Goal: Task Accomplishment & Management: Complete application form

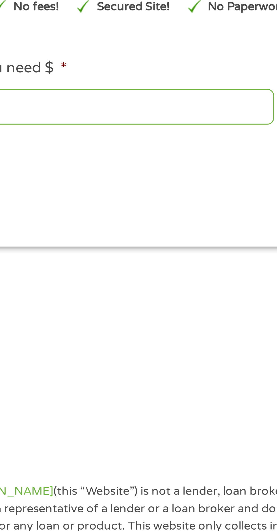
type input "EAIaIQobChMI2ZvG1-qpjwMVzGZHAR0HugwXEAAYAiAAEgKe_PD_BwE"
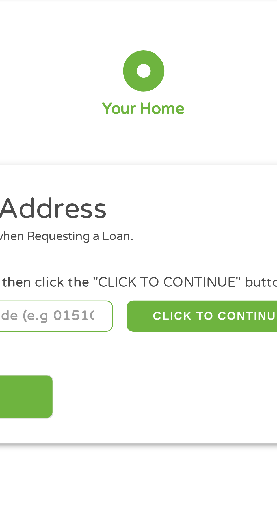
scroll to position [3, 0]
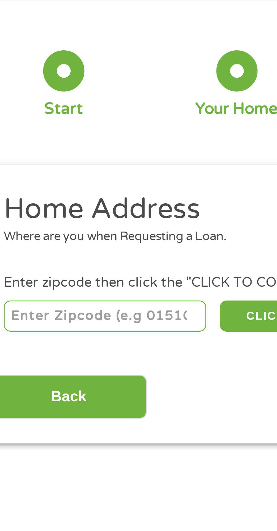
click at [57, 96] on div "Where are you when Requesting a Loan." at bounding box center [136, 99] width 247 height 6
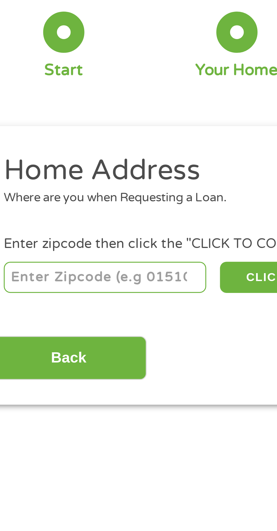
click at [46, 123] on input "number" at bounding box center [44, 123] width 63 height 10
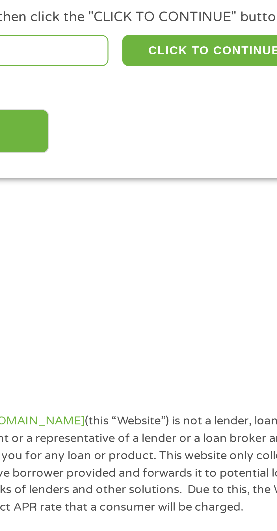
type input "08857"
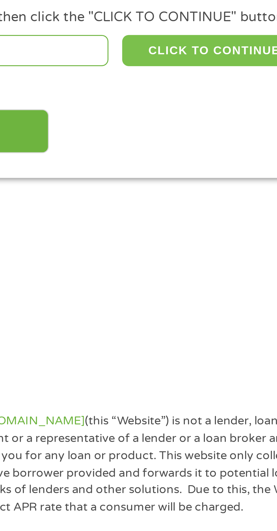
click at [111, 125] on button "CLICK TO CONTINUE" at bounding box center [107, 123] width 55 height 10
type input "08857"
type input "[GEOGRAPHIC_DATA]"
select select "[US_STATE]"
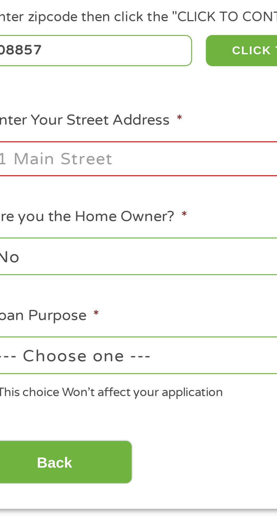
click at [50, 159] on input "Enter Your Street Address *" at bounding box center [73, 156] width 121 height 11
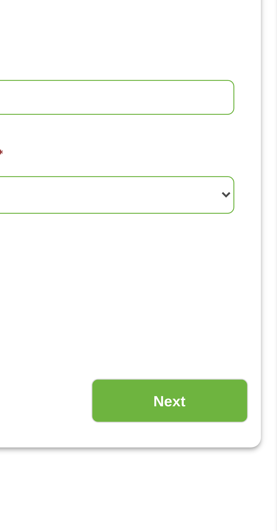
type input "553 Maple view Dt"
click at [263, 188] on select "1 Year or less 1 - 2 Years 2 - 4 Years Over 4 Years" at bounding box center [203, 186] width 121 height 12
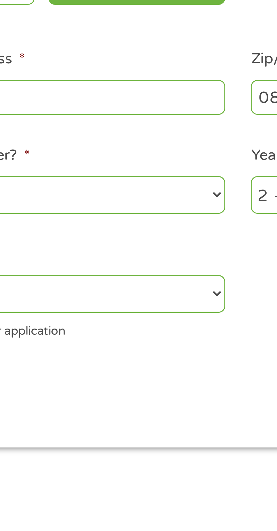
select select "60months"
click at [143, 181] on select "1 Year or less 1 - 2 Years 2 - 4 Years Over 4 Years" at bounding box center [203, 186] width 121 height 12
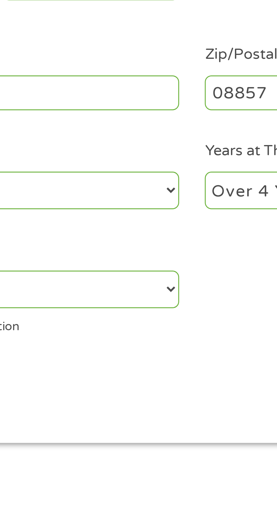
click at [134, 218] on select "--- Choose one --- Pay Bills Debt Consolidation Home Improvement Major Purchase…" at bounding box center [73, 217] width 121 height 12
select select "paybills"
click at [13, 212] on select "--- Choose one --- Pay Bills Debt Consolidation Home Improvement Major Purchase…" at bounding box center [73, 217] width 121 height 12
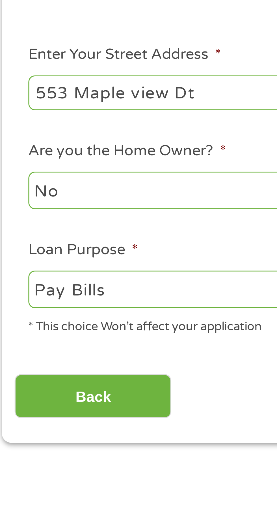
click at [50, 249] on input "Back" at bounding box center [33, 250] width 48 height 14
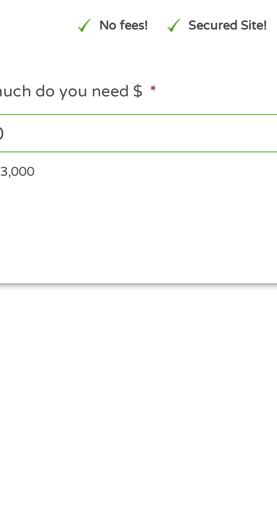
scroll to position [83, 0]
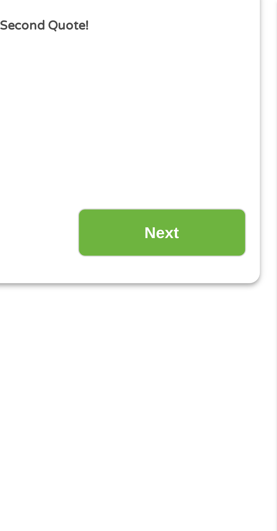
click at [256, 66] on input "Next" at bounding box center [244, 67] width 48 height 14
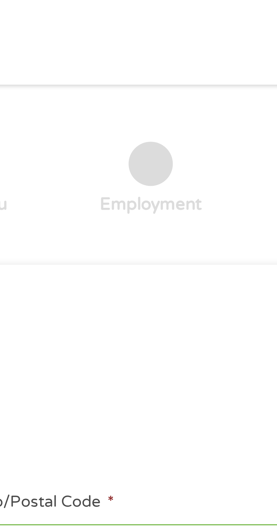
scroll to position [0, 0]
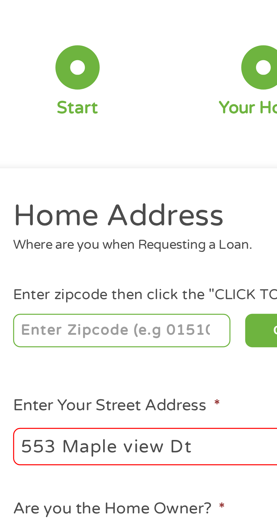
click at [49, 158] on input "553 Maple view Dt" at bounding box center [73, 158] width 121 height 11
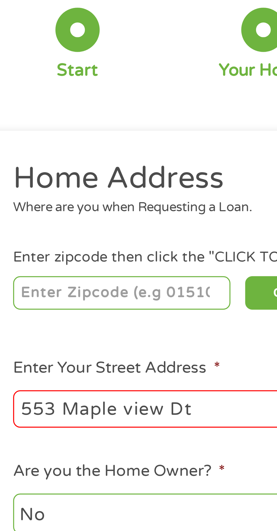
click at [57, 80] on div "This field is hidden when viewing the form gclid EAIaIQobChMI2ZvG1-qpjwMVzGZHAR…" at bounding box center [138, 173] width 267 height 188
click at [47, 158] on input "553 Maple view Dt" at bounding box center [73, 158] width 121 height 11
click at [28, 108] on ul "Home Address Where are you when Requesting a Loan. Enter zipcode then click the…" at bounding box center [138, 162] width 259 height 151
click at [46, 160] on input "553 Maple view Dt" at bounding box center [73, 158] width 121 height 11
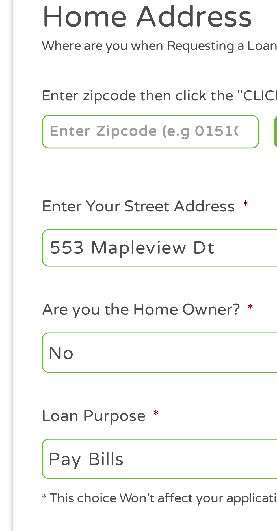
type input "553 Mapleview Dt"
click at [48, 127] on input "number" at bounding box center [44, 125] width 63 height 10
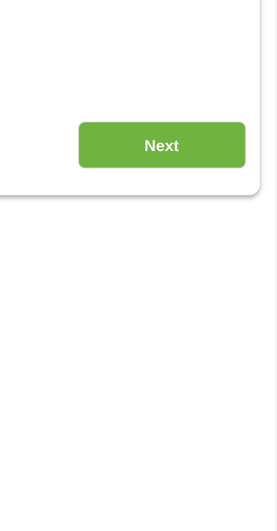
type input "08857"
click at [252, 254] on input "Next" at bounding box center [244, 252] width 48 height 14
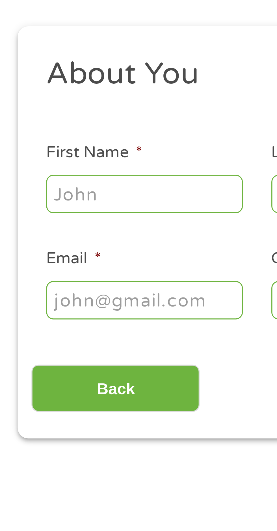
scroll to position [3, 0]
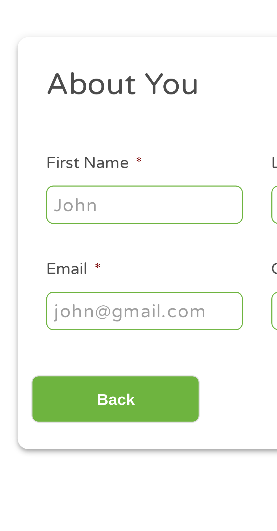
click at [33, 126] on input "First Name *" at bounding box center [41, 124] width 57 height 11
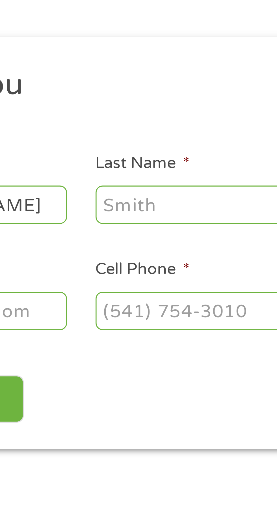
type input "[PERSON_NAME]"
click at [99, 124] on input "Last Name *" at bounding box center [106, 124] width 57 height 11
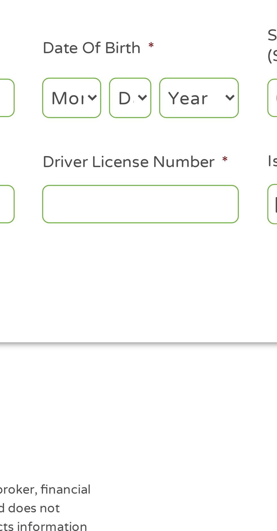
type input "Jphnson"
click at [158, 126] on select "Month 1 2 3 4 5 6 7 8 9 10 11 12" at bounding box center [151, 124] width 17 height 12
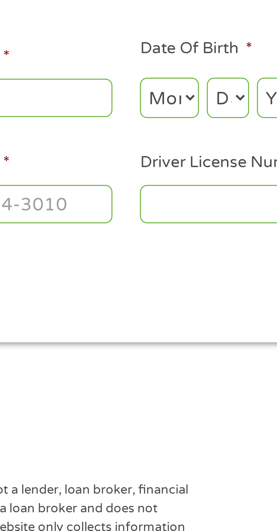
select select "2"
click at [143, 118] on select "Month 1 2 3 4 5 6 7 8 9 10 11 12" at bounding box center [151, 124] width 17 height 12
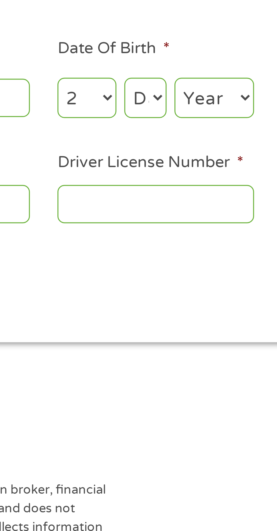
click at [171, 127] on select "Day 1 2 3 4 5 6 7 8 9 10 11 12 13 14 15 16 17 18 19 20 21 22 23 24 25 26 27 28 …" at bounding box center [168, 124] width 12 height 12
click at [162, 118] on select "Day 1 2 3 4 5 6 7 8 9 10 11 12 13 14 15 16 17 18 19 20 21 22 23 24 25 26 27 28 …" at bounding box center [168, 124] width 12 height 12
click at [173, 125] on select "Day 1 2 3 4 5 6 7 8 9 10 11 12 13 14 15 16 17 18 19 20 21 22 23 24 25 26 27 28 …" at bounding box center [168, 124] width 12 height 12
select select "11"
click at [162, 118] on select "Day 1 2 3 4 5 6 7 8 9 10 11 12 13 14 15 16 17 18 19 20 21 22 23 24 25 26 27 28 …" at bounding box center [168, 124] width 12 height 12
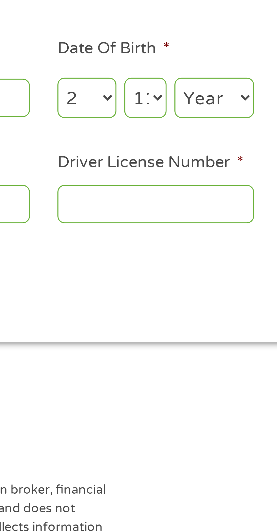
click at [199, 125] on select "Year [DATE] 2006 2005 2004 2003 2002 2001 2000 1999 1998 1997 1996 1995 1994 19…" at bounding box center [187, 124] width 23 height 12
select select "1966"
click at [176, 118] on select "Year [DATE] 2006 2005 2004 2003 2002 2001 2000 1999 1998 1997 1996 1995 1994 19…" at bounding box center [187, 124] width 23 height 12
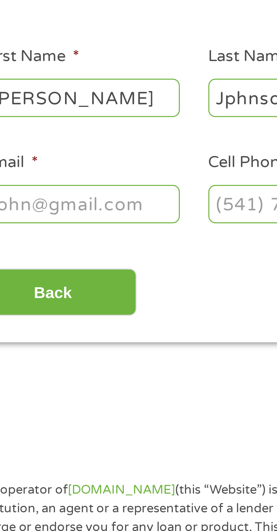
click at [46, 157] on input "Email *" at bounding box center [41, 154] width 57 height 11
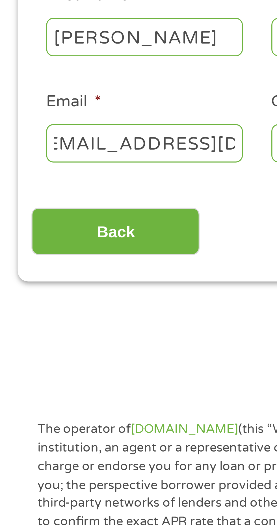
click at [17, 154] on input "[EMAIL_ADDRESS][DOMAIN_NAME]" at bounding box center [41, 154] width 57 height 11
click at [18, 153] on input "[EMAIL_ADDRESS][DOMAIN_NAME]" at bounding box center [41, 154] width 57 height 11
click at [17, 153] on input "[EMAIL_ADDRESS][DOMAIN_NAME]" at bounding box center [41, 154] width 57 height 11
click at [27, 154] on input "[EMAIL_ADDRESS][DOMAIN_NAME]" at bounding box center [41, 154] width 57 height 11
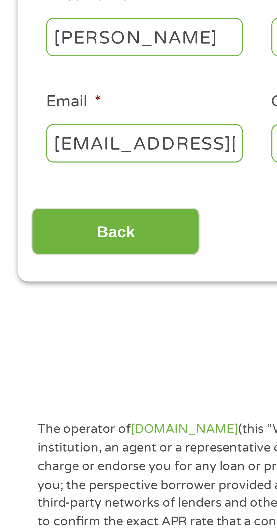
click at [20, 154] on input "[EMAIL_ADDRESS][DOMAIN_NAME]" at bounding box center [41, 154] width 57 height 11
click at [18, 154] on input "[EMAIL_ADDRESS][DOMAIN_NAME]" at bounding box center [41, 154] width 57 height 11
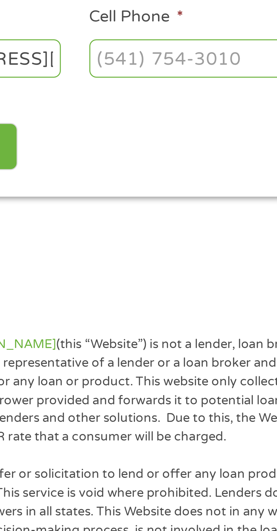
type input "[EMAIL_ADDRESS][DOMAIN_NAME]"
click at [101, 154] on input "Cell Phone *" at bounding box center [106, 154] width 57 height 11
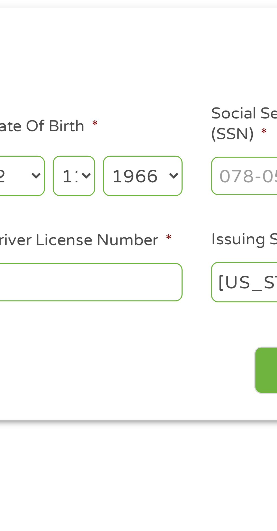
type input "[PHONE_NUMBER]"
click at [171, 124] on select "Day 1 2 3 4 5 6 7 8 9 10 11 12 13 14 15 16 17 18 19 20 21 22 23 24 25 26 27 28 …" at bounding box center [168, 124] width 12 height 12
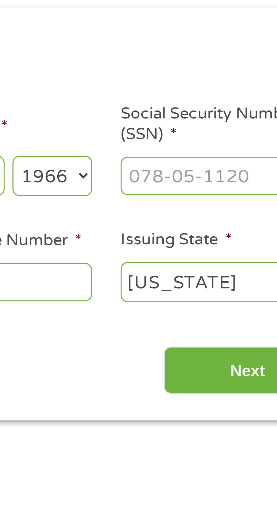
click at [226, 123] on input "Social Security Number (SSN) *" at bounding box center [235, 124] width 57 height 11
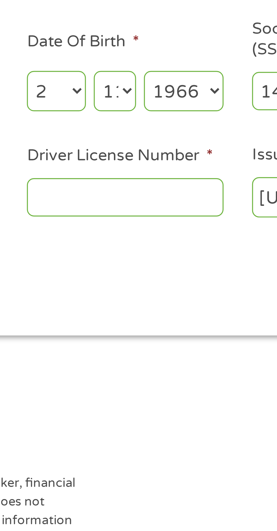
type input "142-72-9549"
click at [158, 156] on input "Driver License Number *" at bounding box center [171, 154] width 57 height 11
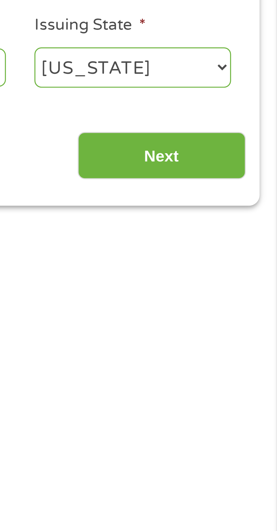
type input "J61736470052662"
click at [258, 182] on input "Next" at bounding box center [244, 180] width 48 height 14
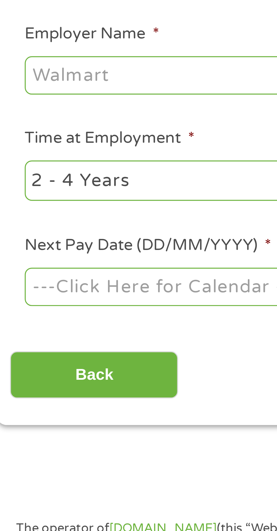
click at [34, 158] on input "Employer Name *" at bounding box center [51, 157] width 77 height 11
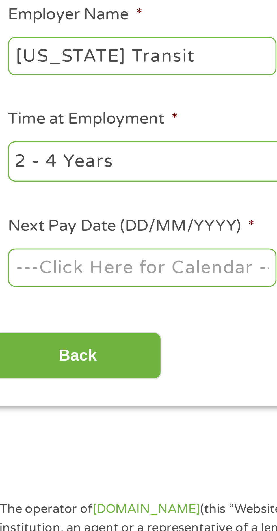
type input "[US_STATE] Transit"
click at [69, 187] on select "--- Choose one --- 1 Year or less 1 - 2 Years 2 - 4 Years Over 4 Years" at bounding box center [73, 188] width 121 height 12
select select "60months"
click at [13, 182] on select "--- Choose one --- 1 Year or less 1 - 2 Years 2 - 4 Years Over 4 Years" at bounding box center [73, 188] width 121 height 12
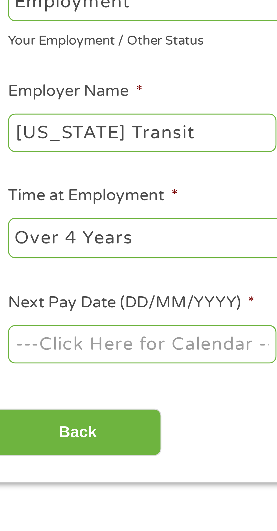
click at [52, 218] on body "Home Get Loan Offer How it works FAQs Blog Cash Loans Quick Loans Online Loans …" at bounding box center [138, 428] width 277 height 863
click at [62, 221] on input "Next Pay Date (DD/MM/YYYY) *" at bounding box center [51, 217] width 77 height 11
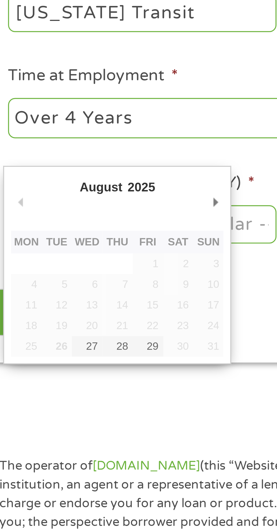
click at [90, 237] on div "Back Next" at bounding box center [138, 241] width 259 height 18
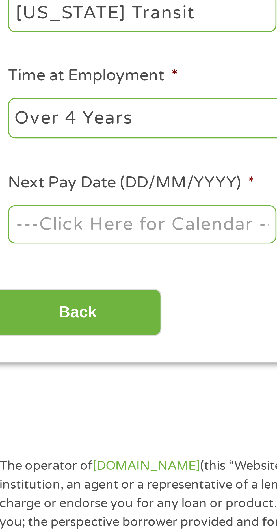
click at [21, 217] on body "Home Get Loan Offer How it works FAQs Blog Cash Loans Quick Loans Online Loans …" at bounding box center [138, 428] width 277 height 863
click at [48, 217] on input "Next Pay Date (DD/MM/YYYY) *" at bounding box center [51, 217] width 77 height 11
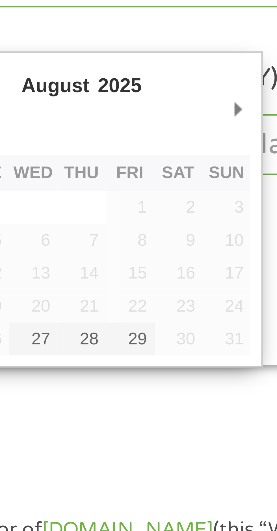
type input "[DATE]"
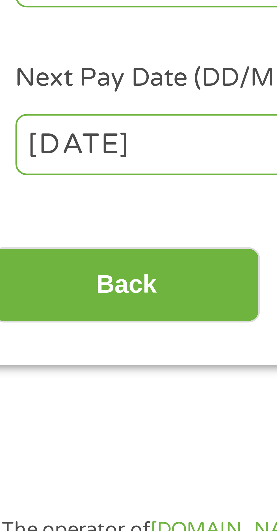
click at [43, 244] on input "Back" at bounding box center [33, 243] width 48 height 14
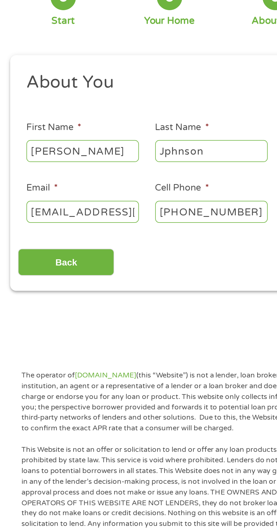
scroll to position [0, 0]
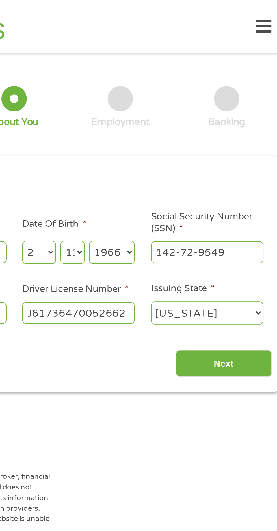
click at [253, 186] on input "Next" at bounding box center [244, 183] width 48 height 14
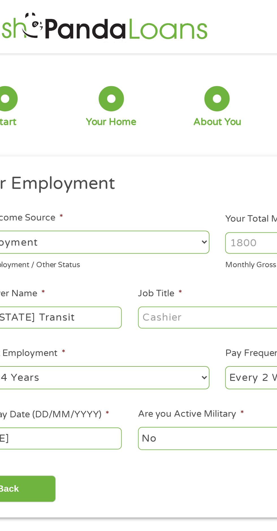
click at [125, 160] on input "Job Title *" at bounding box center [137, 159] width 77 height 11
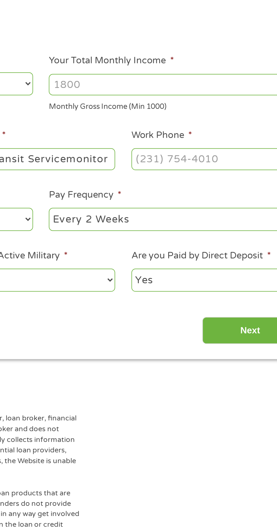
type input "Paratransit Servicemonitor"
click at [212, 161] on input "Work Phone *" at bounding box center [222, 159] width 77 height 11
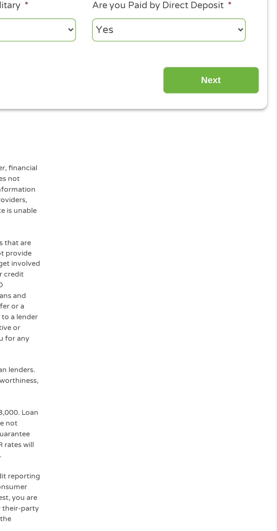
type input "[PHONE_NUMBER]"
click at [253, 244] on input "Next" at bounding box center [244, 246] width 48 height 14
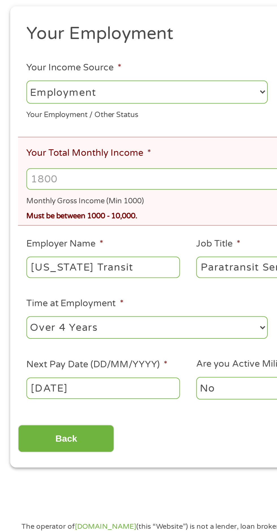
scroll to position [3, 0]
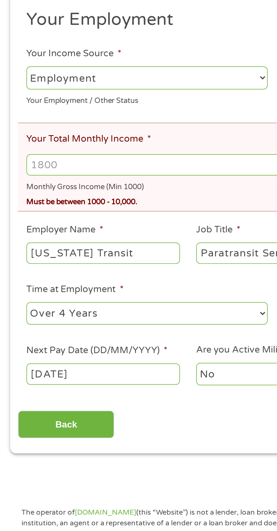
click at [57, 184] on input "Your Total Monthly Income *" at bounding box center [138, 184] width 251 height 11
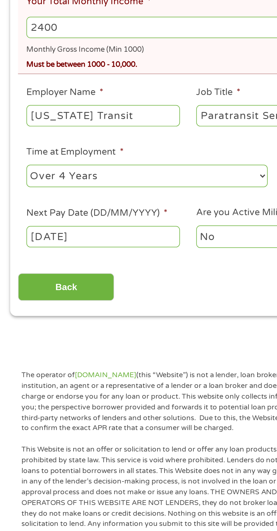
type input "2400"
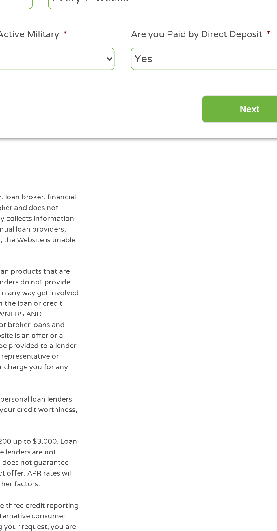
click at [247, 316] on input "Next" at bounding box center [244, 315] width 48 height 14
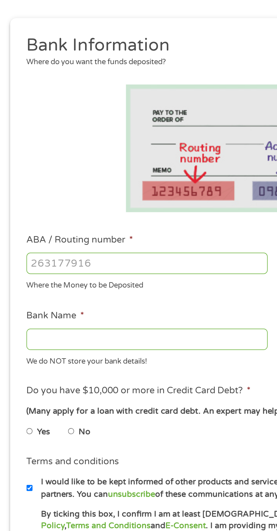
click at [46, 240] on input "Bank Name *" at bounding box center [73, 237] width 121 height 11
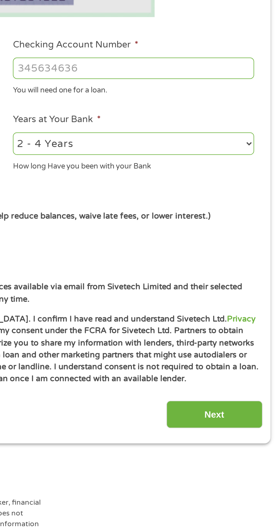
type input "TD Bank"
click at [249, 238] on select "2 - 4 Years 6 - 12 Months 1 - 2 Years Over 4 Years" at bounding box center [203, 238] width 121 height 12
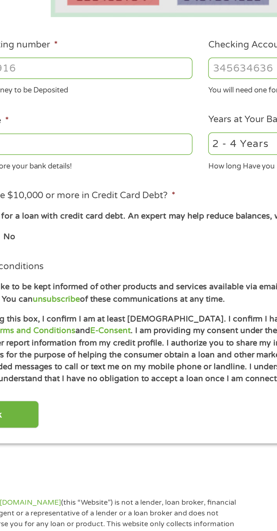
select select "60months"
click at [143, 232] on select "2 - 4 Years 6 - 12 Months 1 - 2 Years Over 4 Years" at bounding box center [203, 238] width 121 height 12
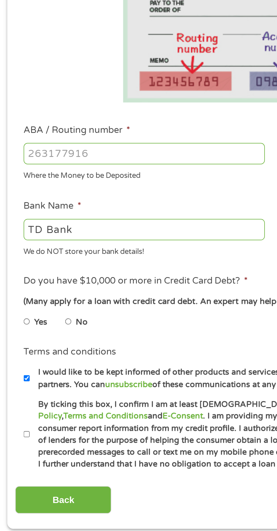
click at [76, 202] on input "ABA / Routing number *" at bounding box center [73, 199] width 121 height 11
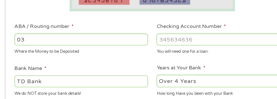
scroll to position [178, 0]
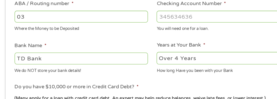
click at [32, 26] on input "03" at bounding box center [73, 24] width 121 height 11
type input "031201360"
type input "TD BANK NA"
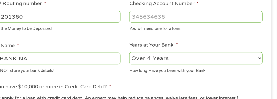
type input "031201360"
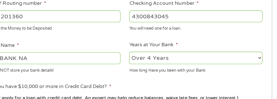
type input "4300843045"
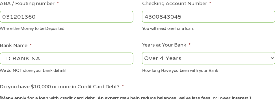
scroll to position [186, 0]
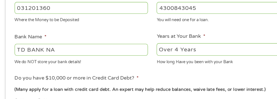
click at [47, 54] on input "TD BANK NA" at bounding box center [73, 54] width 121 height 11
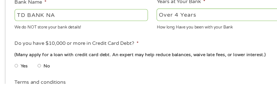
scroll to position [205, 0]
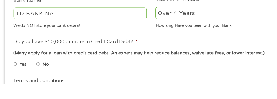
click at [42, 82] on label "No" at bounding box center [43, 82] width 6 height 6
click at [38, 82] on input "No" at bounding box center [35, 81] width 3 height 9
radio input "true"
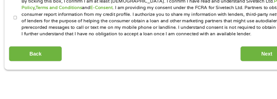
scroll to position [317, 0]
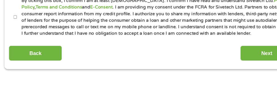
click at [234, 66] on input "Next" at bounding box center [244, 59] width 48 height 14
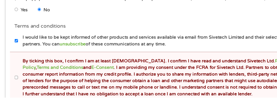
scroll to position [289, 0]
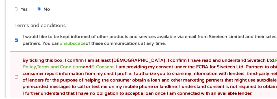
click at [16, 83] on input "By ticking this box, I confirm I am at least [DEMOGRAPHIC_DATA]. I confirm I ha…" at bounding box center [14, 80] width 3 height 9
checkbox input "true"
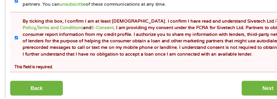
scroll to position [326, 0]
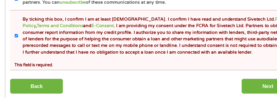
click at [240, 93] on input "Next" at bounding box center [244, 89] width 48 height 14
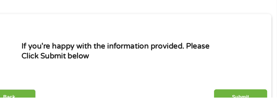
scroll to position [57, 0]
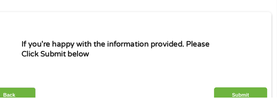
click at [252, 100] on input "Submit" at bounding box center [244, 97] width 48 height 14
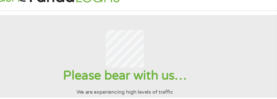
scroll to position [7, 0]
